Goal: Task Accomplishment & Management: Use online tool/utility

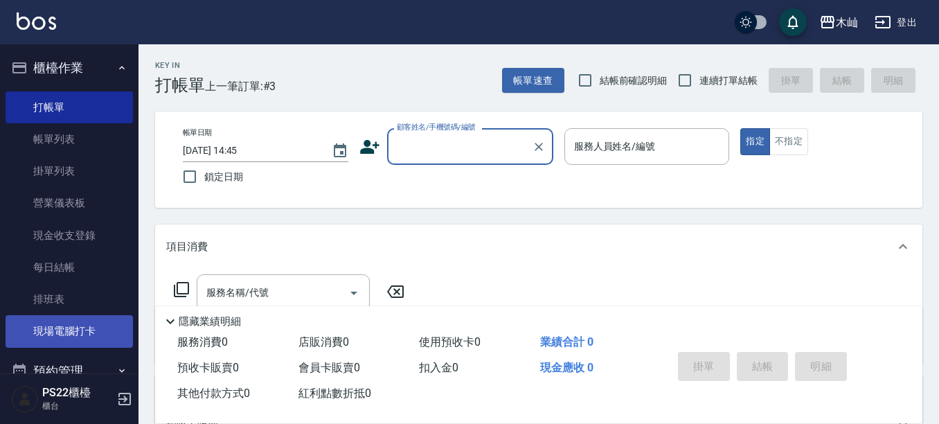
scroll to position [208, 0]
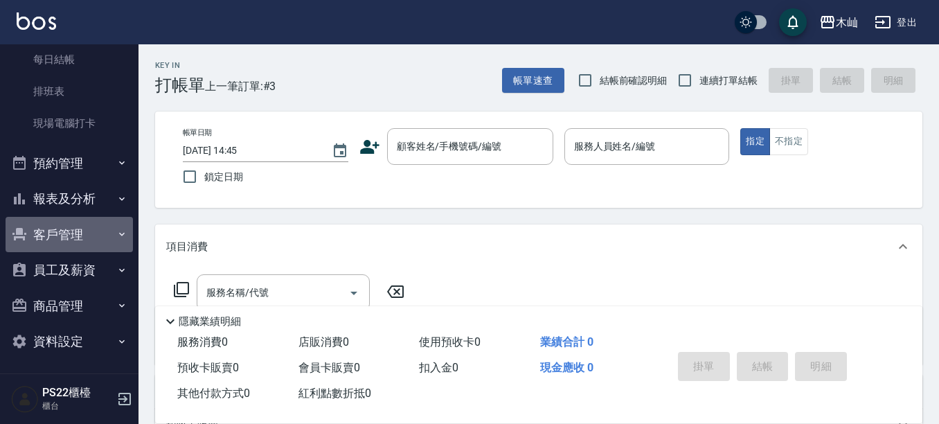
click at [88, 238] on button "客戶管理" at bounding box center [69, 235] width 127 height 36
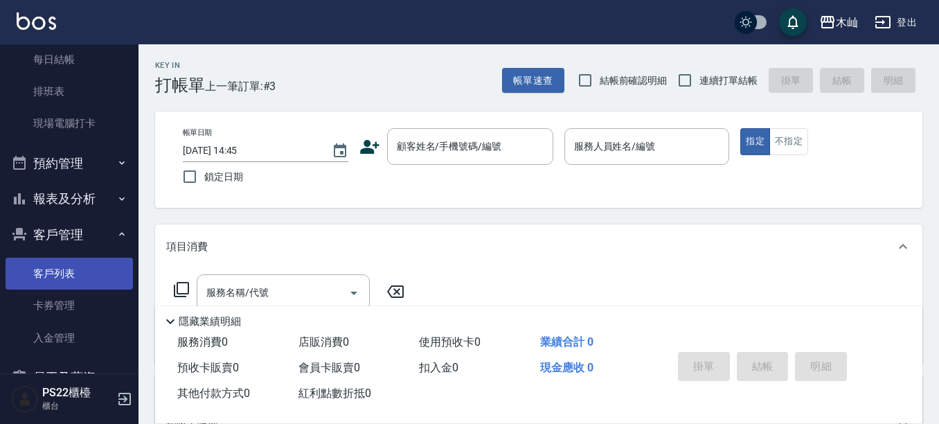
click at [76, 271] on link "客戶列表" at bounding box center [69, 274] width 127 height 32
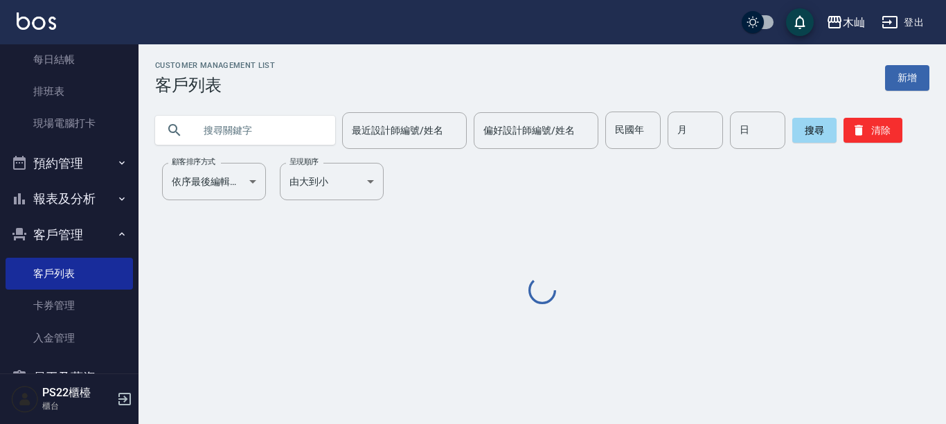
click at [250, 121] on input "text" at bounding box center [259, 129] width 130 height 37
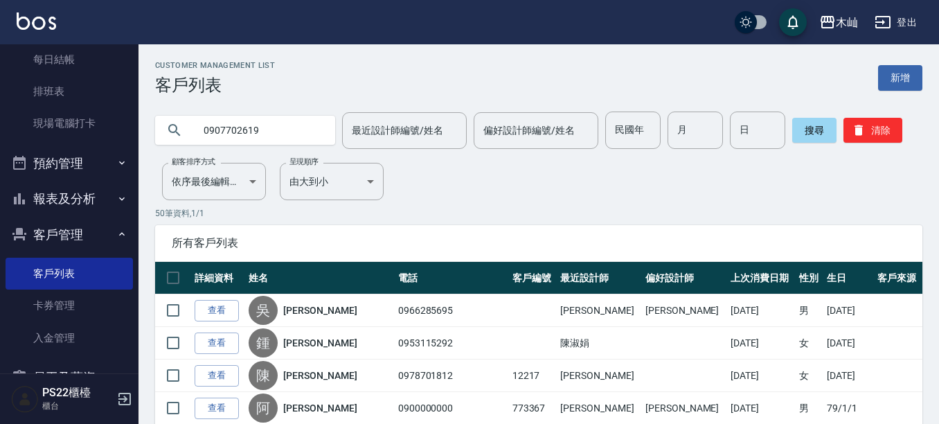
type input "0907702619"
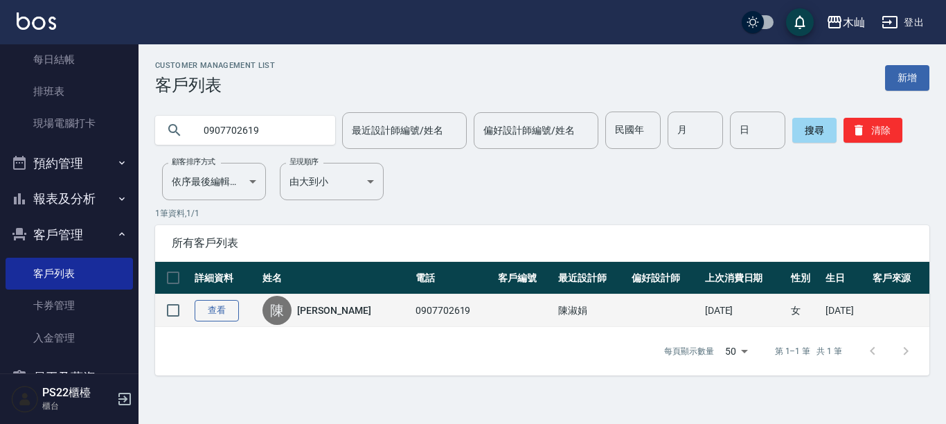
click at [222, 310] on link "查看" at bounding box center [217, 310] width 44 height 21
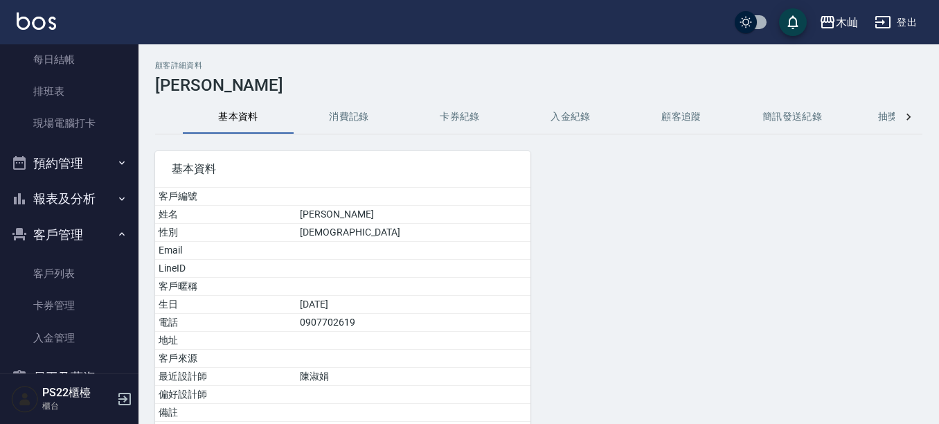
click at [354, 114] on button "消費記錄" at bounding box center [349, 116] width 111 height 33
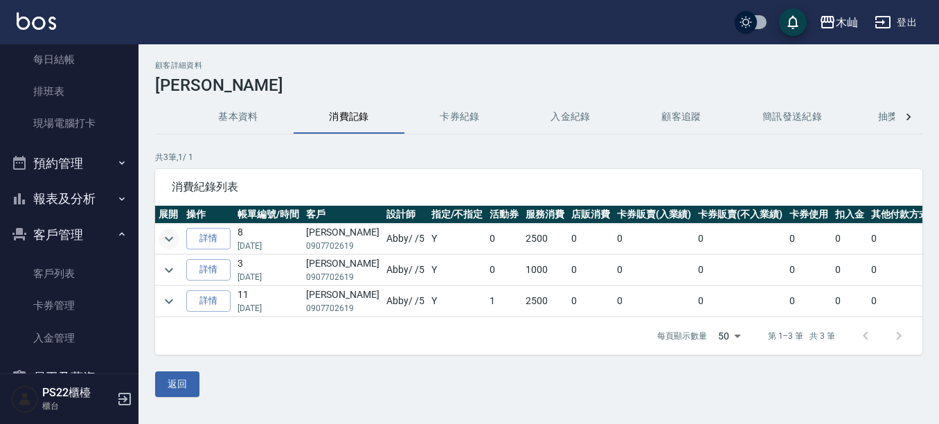
click at [168, 238] on icon "expand row" at bounding box center [169, 239] width 17 height 17
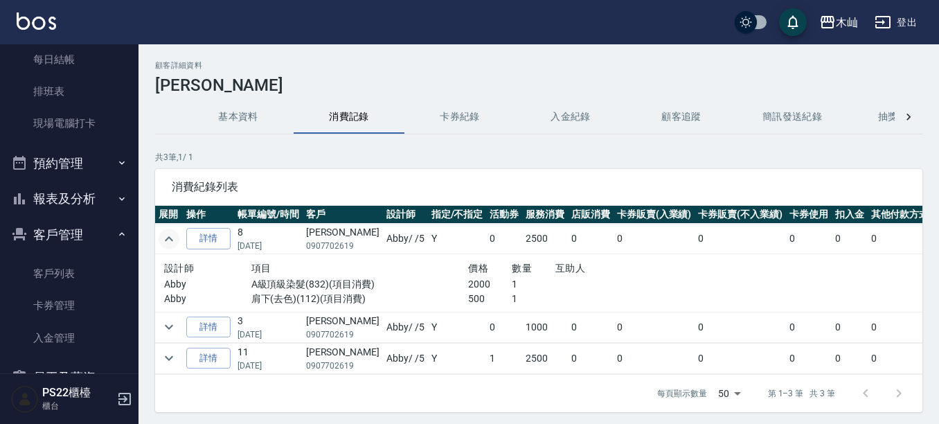
scroll to position [58, 0]
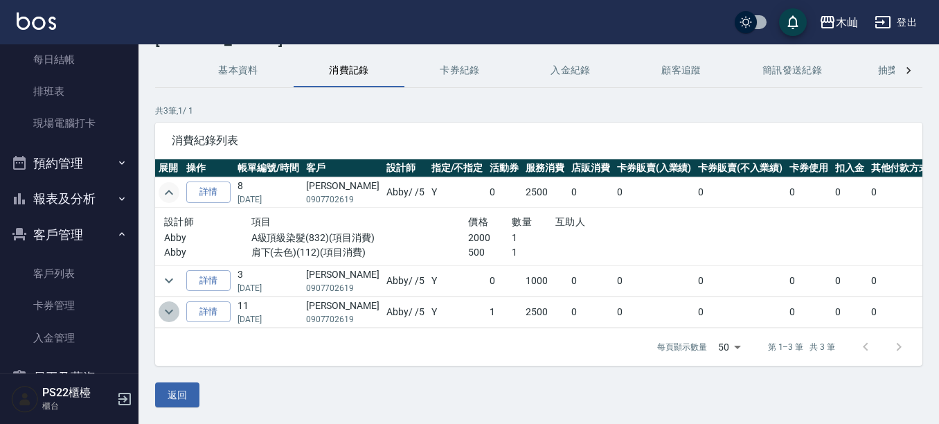
click at [170, 303] on icon "expand row" at bounding box center [169, 311] width 17 height 17
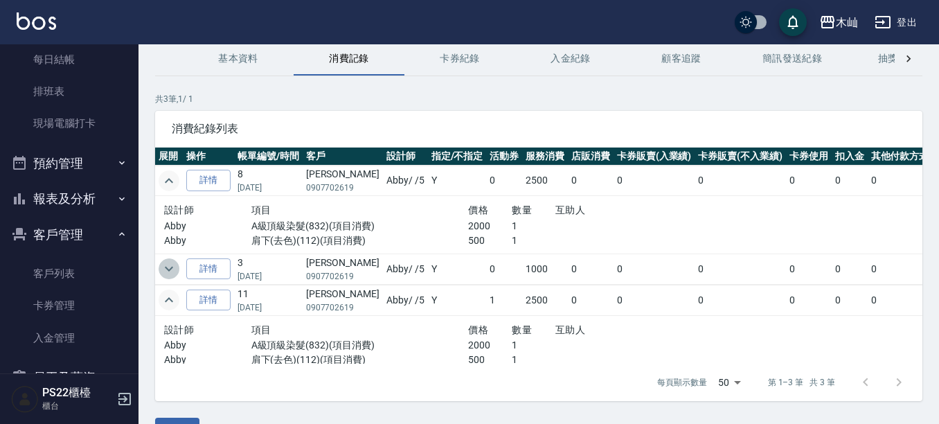
click at [170, 270] on icon "expand row" at bounding box center [169, 269] width 8 height 5
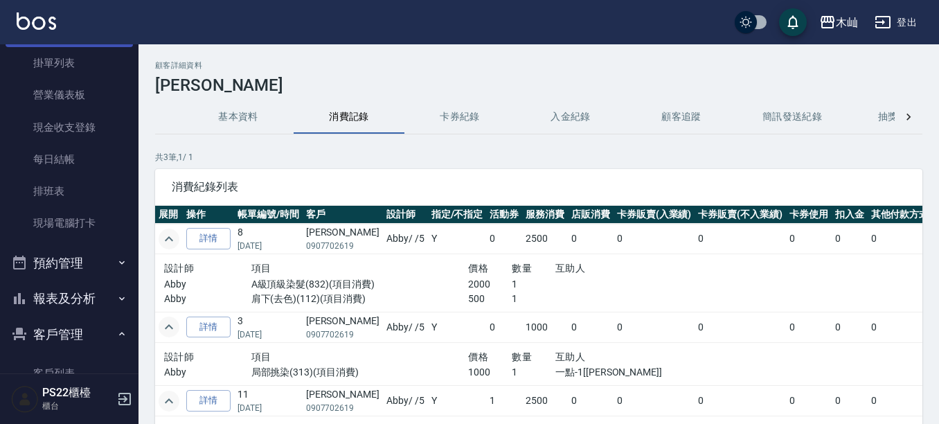
scroll to position [0, 0]
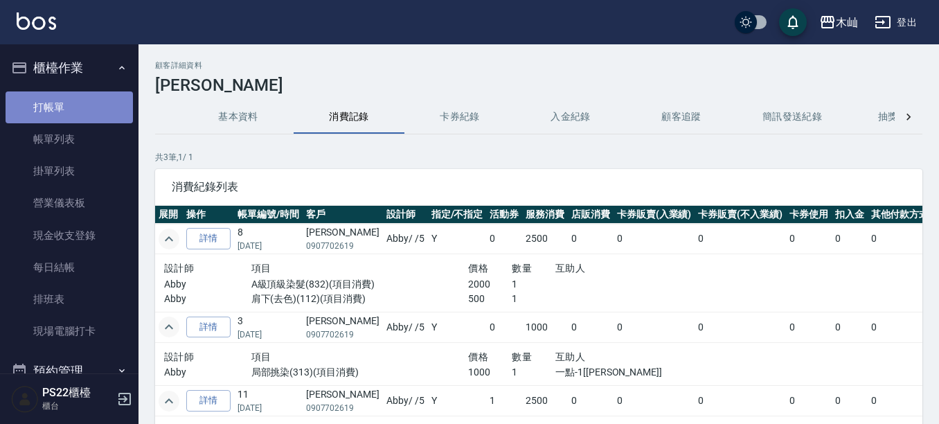
click at [86, 98] on link "打帳單" at bounding box center [69, 107] width 127 height 32
